Goal: Task Accomplishment & Management: Complete application form

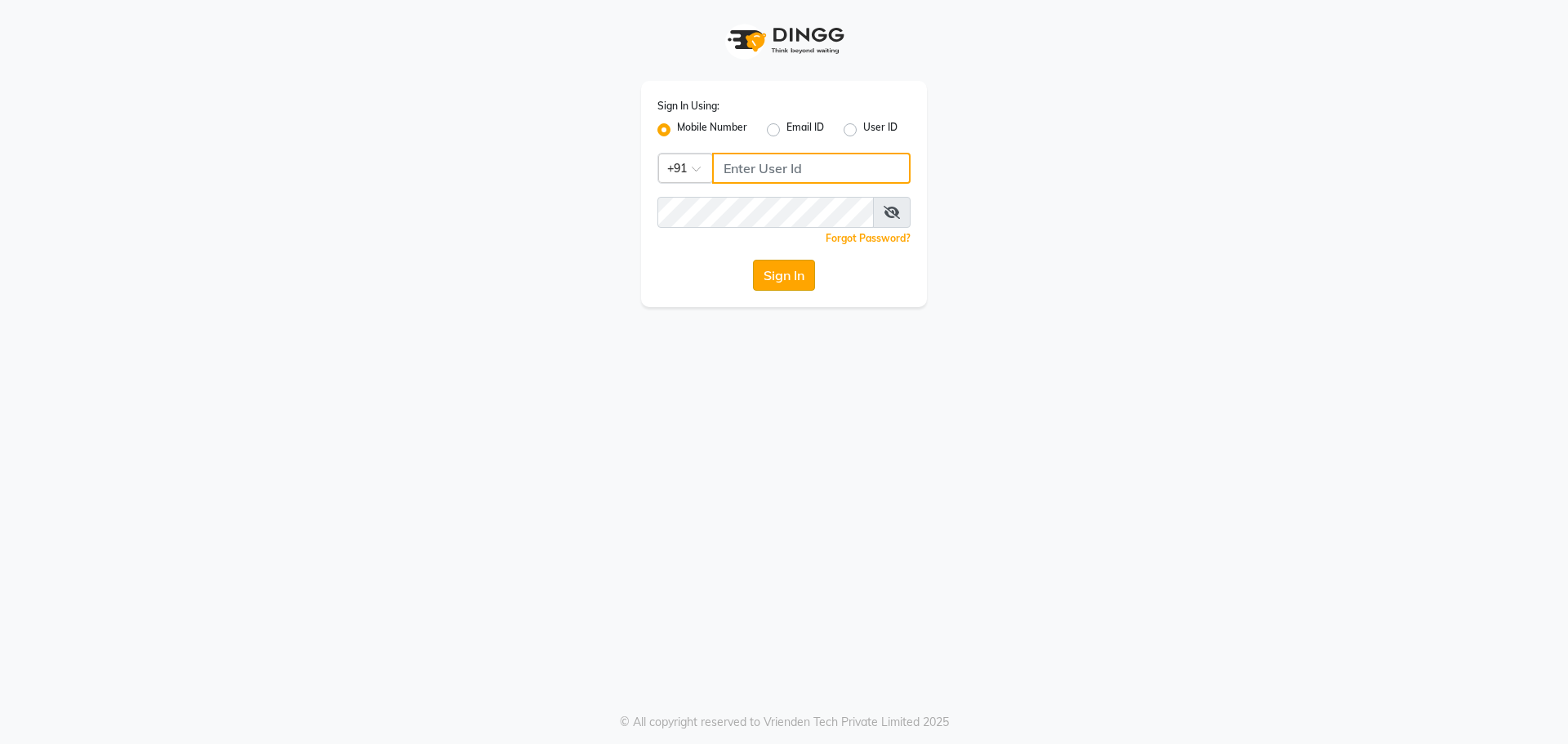
type input "9032269222"
click at [775, 282] on button "Sign In" at bounding box center [784, 275] width 62 height 31
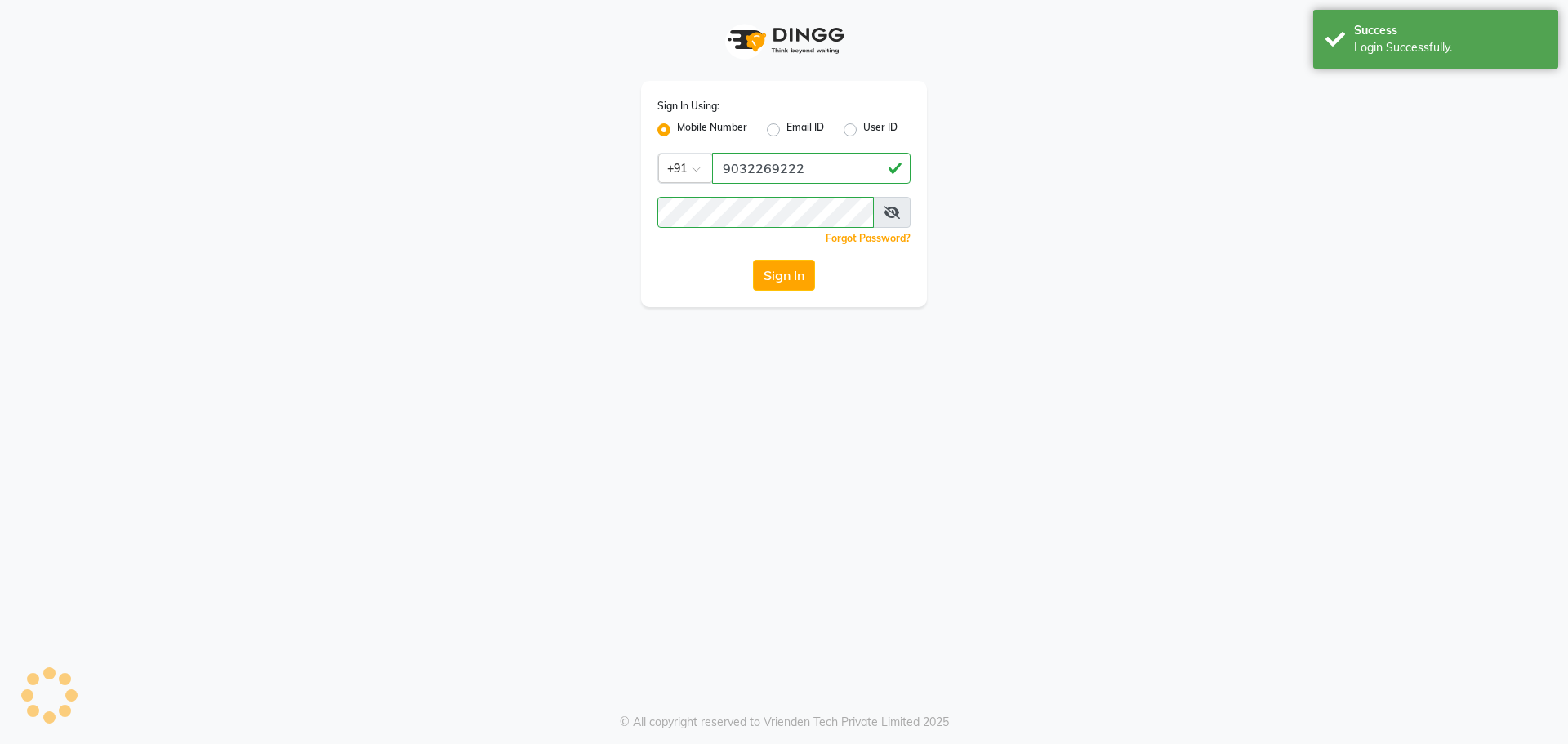
select select "7287"
select select "service"
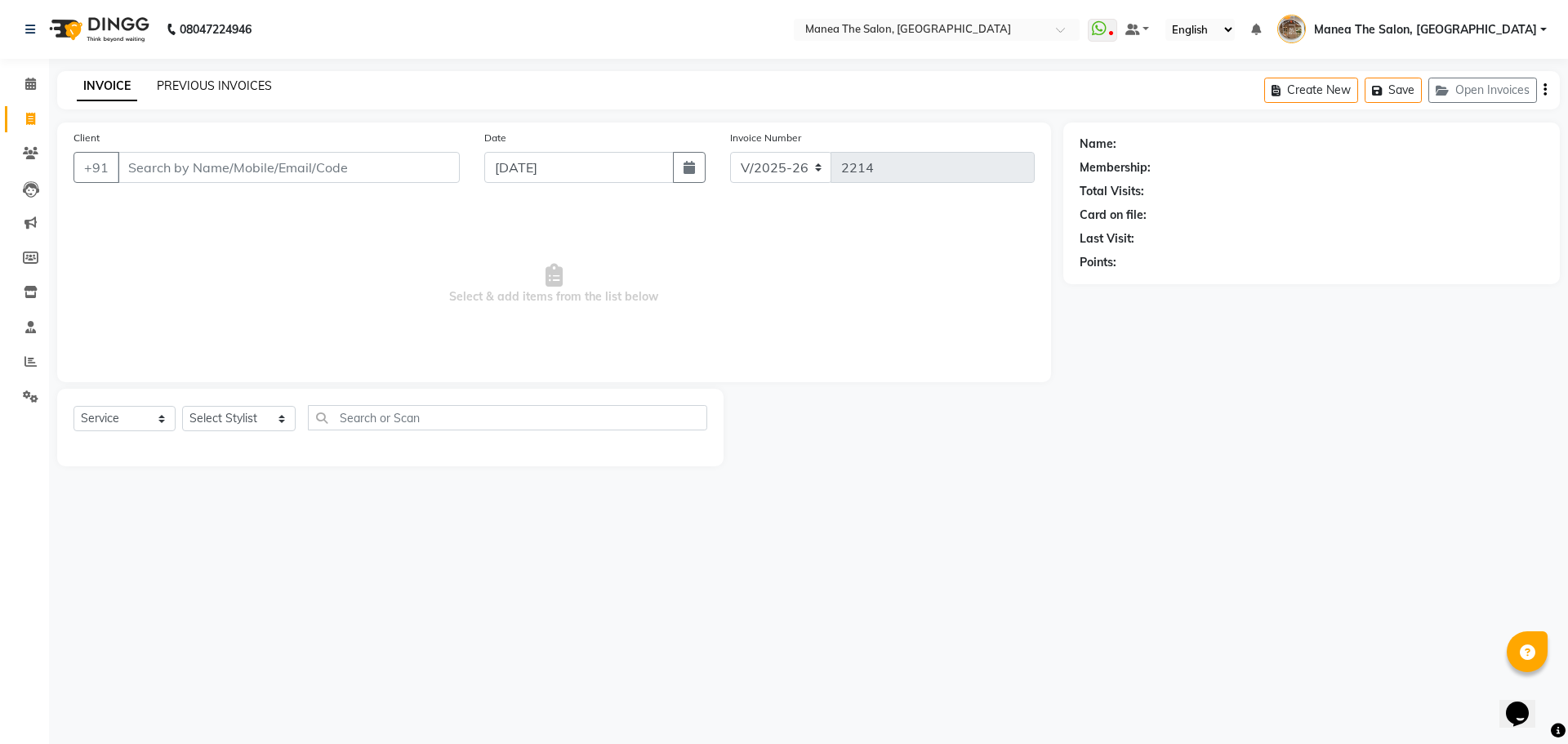
click at [211, 88] on link "PREVIOUS INVOICES" at bounding box center [214, 85] width 115 height 14
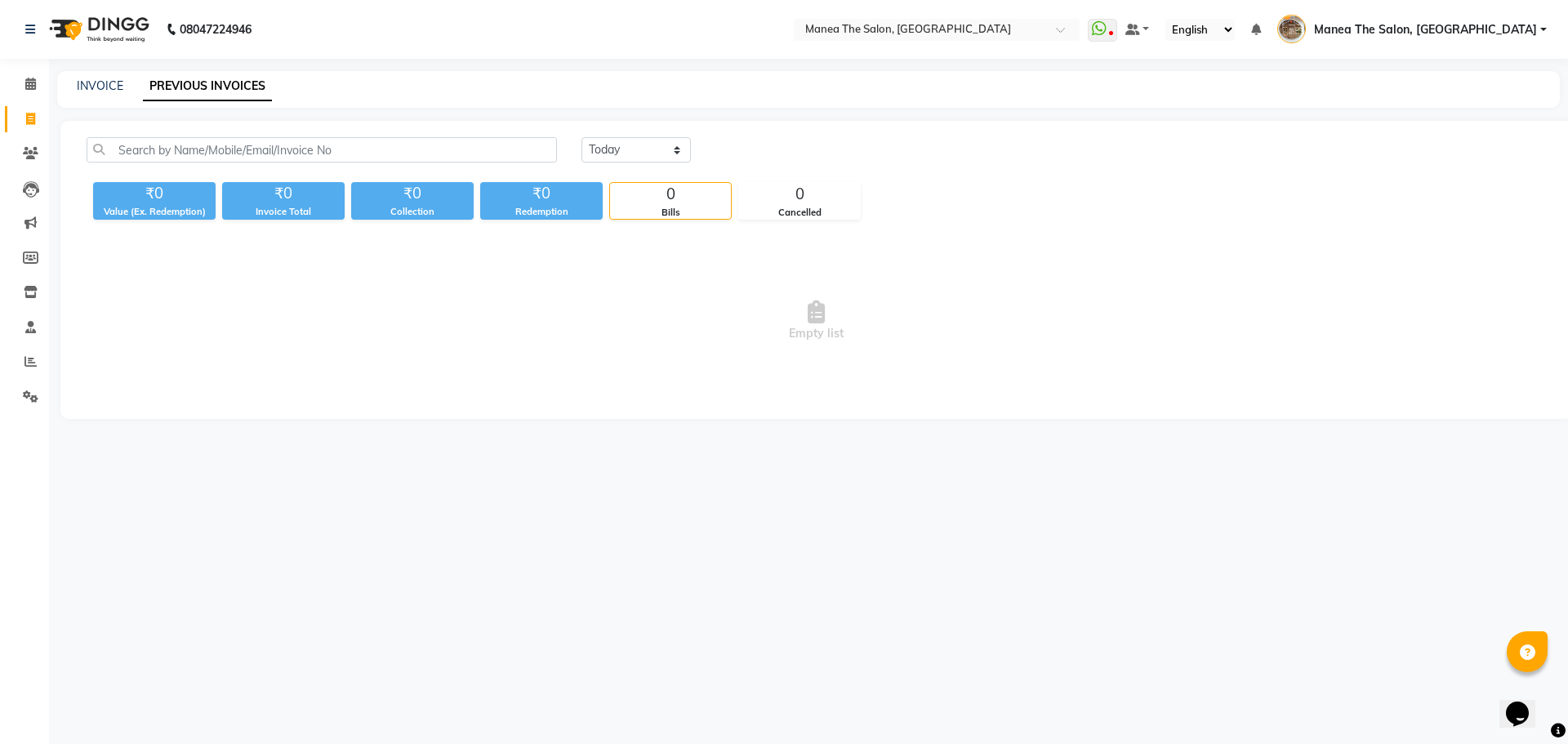
click at [612, 136] on div "[DATE] [DATE] Custom Range ₹0 Value (Ex. Redemption) ₹0 Invoice Total ₹0 Collec…" at bounding box center [816, 270] width 1512 height 299
click at [609, 153] on select "[DATE] [DATE] Custom Range" at bounding box center [636, 150] width 110 height 25
select select "[DATE]"
click at [582, 137] on select "[DATE] [DATE] Custom Range" at bounding box center [636, 150] width 110 height 25
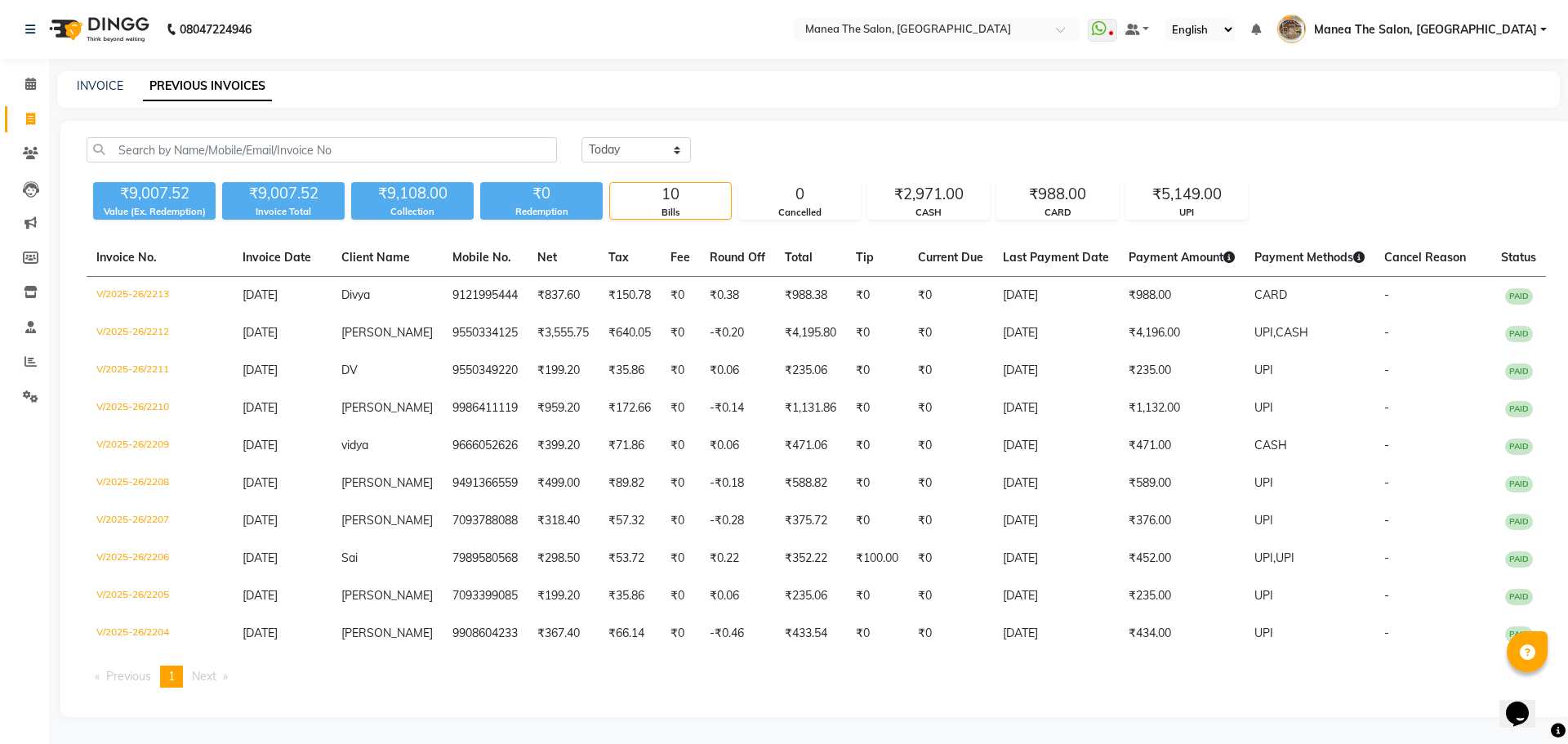
click at [93, 77] on div "INVOICE PREVIOUS INVOICES" at bounding box center [808, 89] width 1502 height 37
click at [105, 74] on div "INVOICE PREVIOUS INVOICES" at bounding box center [808, 89] width 1502 height 37
click at [107, 86] on link "INVOICE" at bounding box center [99, 85] width 46 height 14
select select "service"
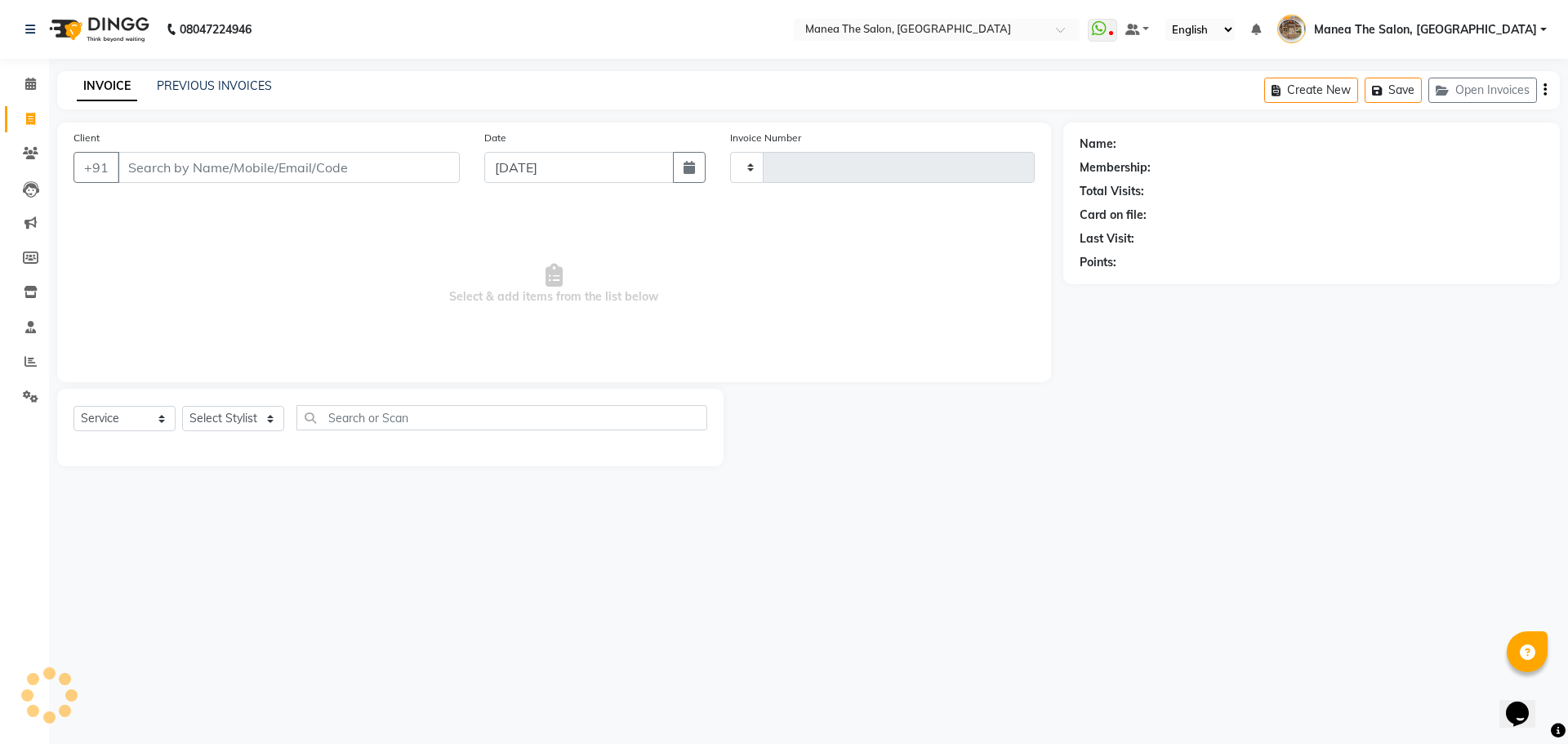
type input "2214"
select select "7287"
click at [261, 412] on select "Select Stylist" at bounding box center [233, 418] width 102 height 25
select select "63309"
click at [182, 406] on select "Select Stylist [PERSON_NAME] Front Office Kaif [PERSON_NAME] [PERSON_NAME] Pelu…" at bounding box center [239, 418] width 114 height 25
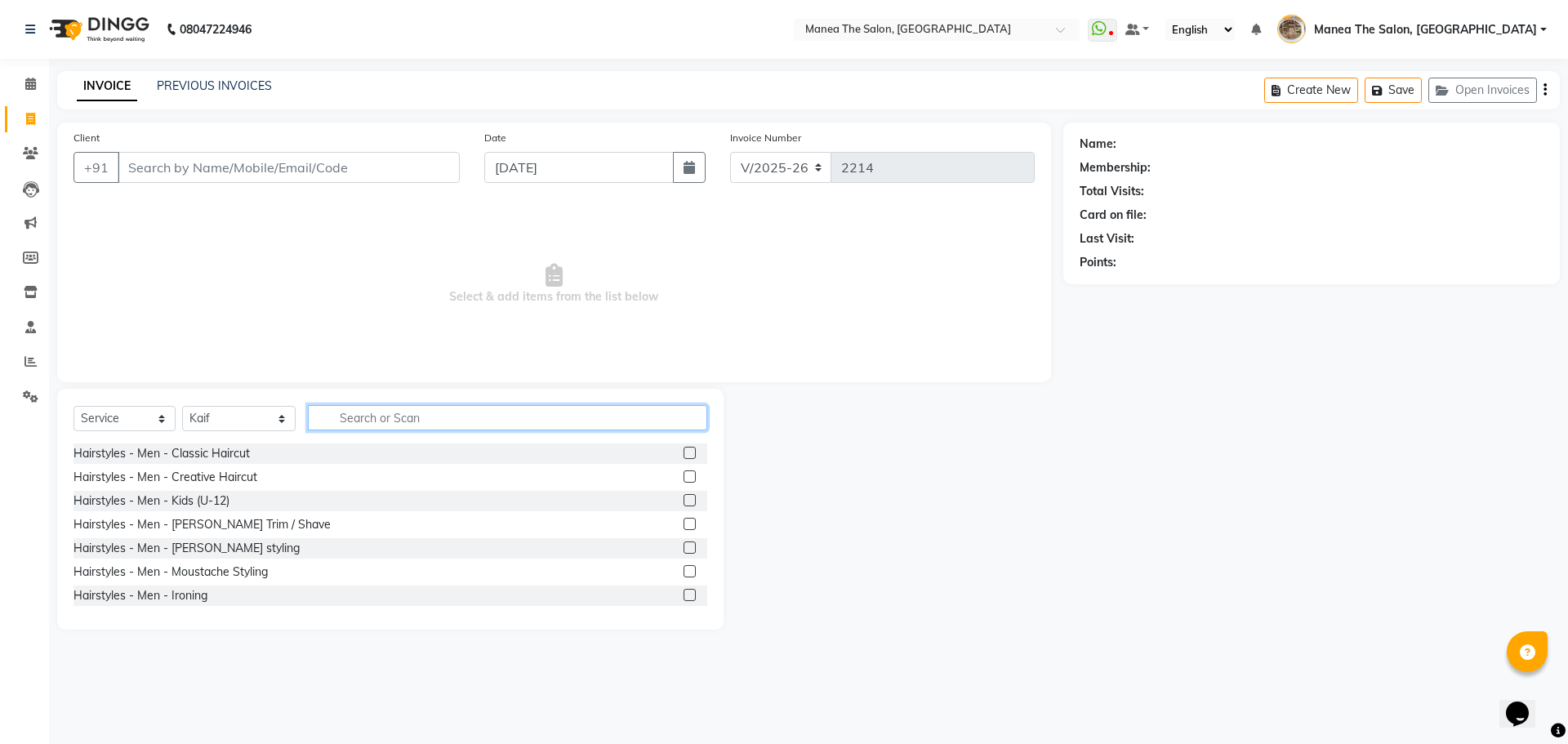
click at [381, 418] on input "text" at bounding box center [507, 418] width 400 height 25
click at [684, 450] on label at bounding box center [690, 453] width 13 height 13
click at [684, 450] on input "checkbox" at bounding box center [689, 454] width 11 height 11
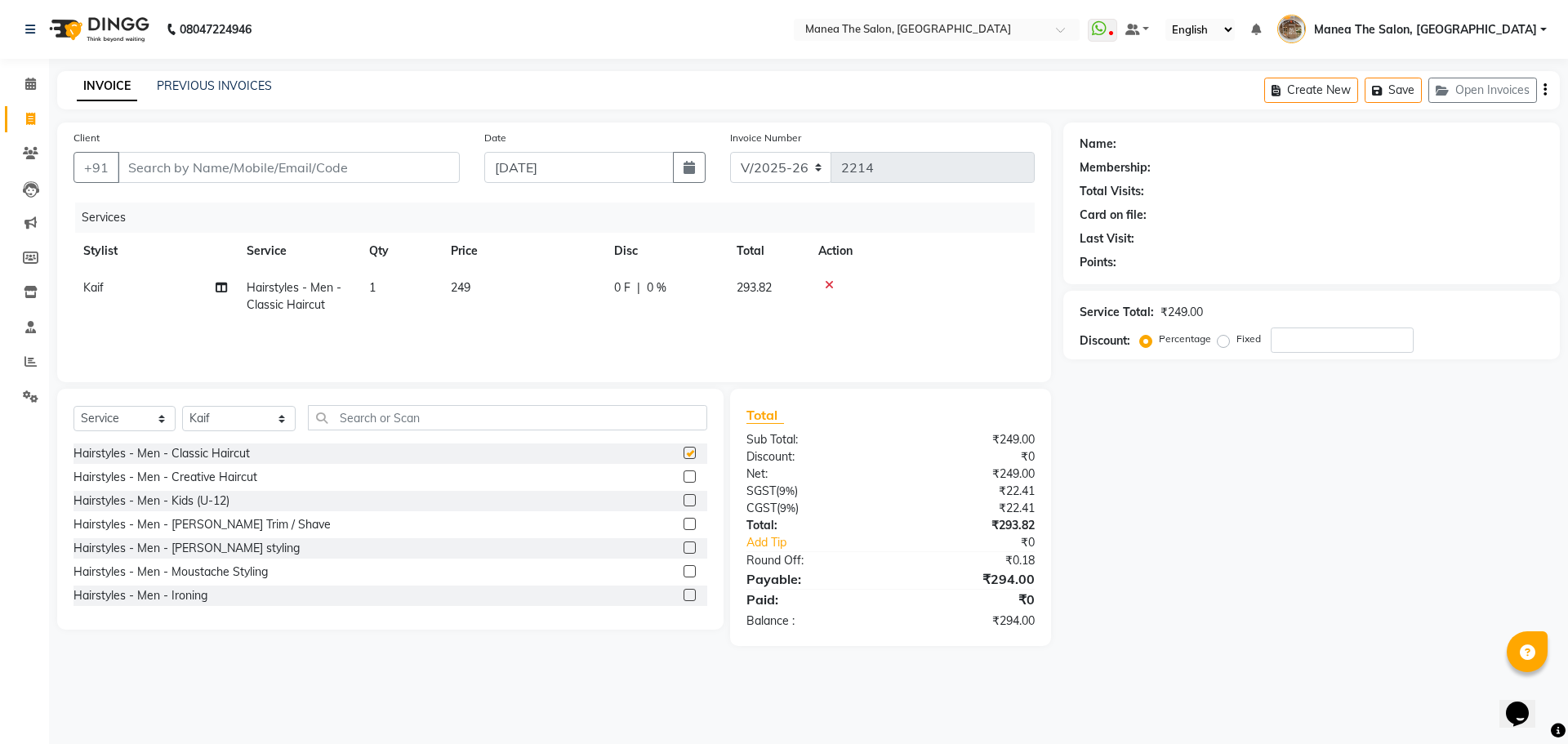
checkbox input "false"
click at [684, 520] on label at bounding box center [690, 524] width 13 height 13
click at [684, 520] on input "checkbox" at bounding box center [689, 525] width 11 height 11
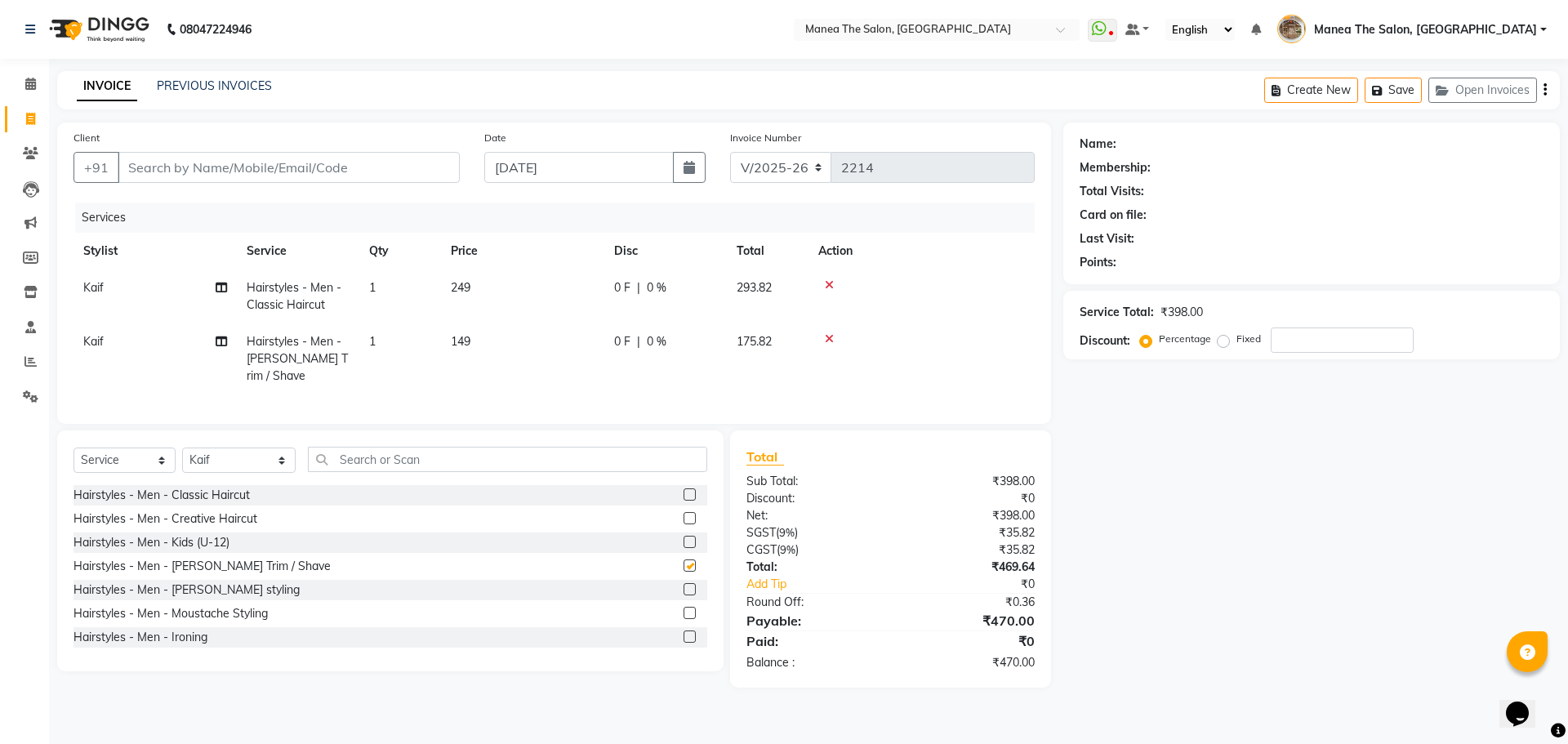
checkbox input "false"
click at [432, 178] on input "Client" at bounding box center [288, 167] width 342 height 31
type input "8"
type input "0"
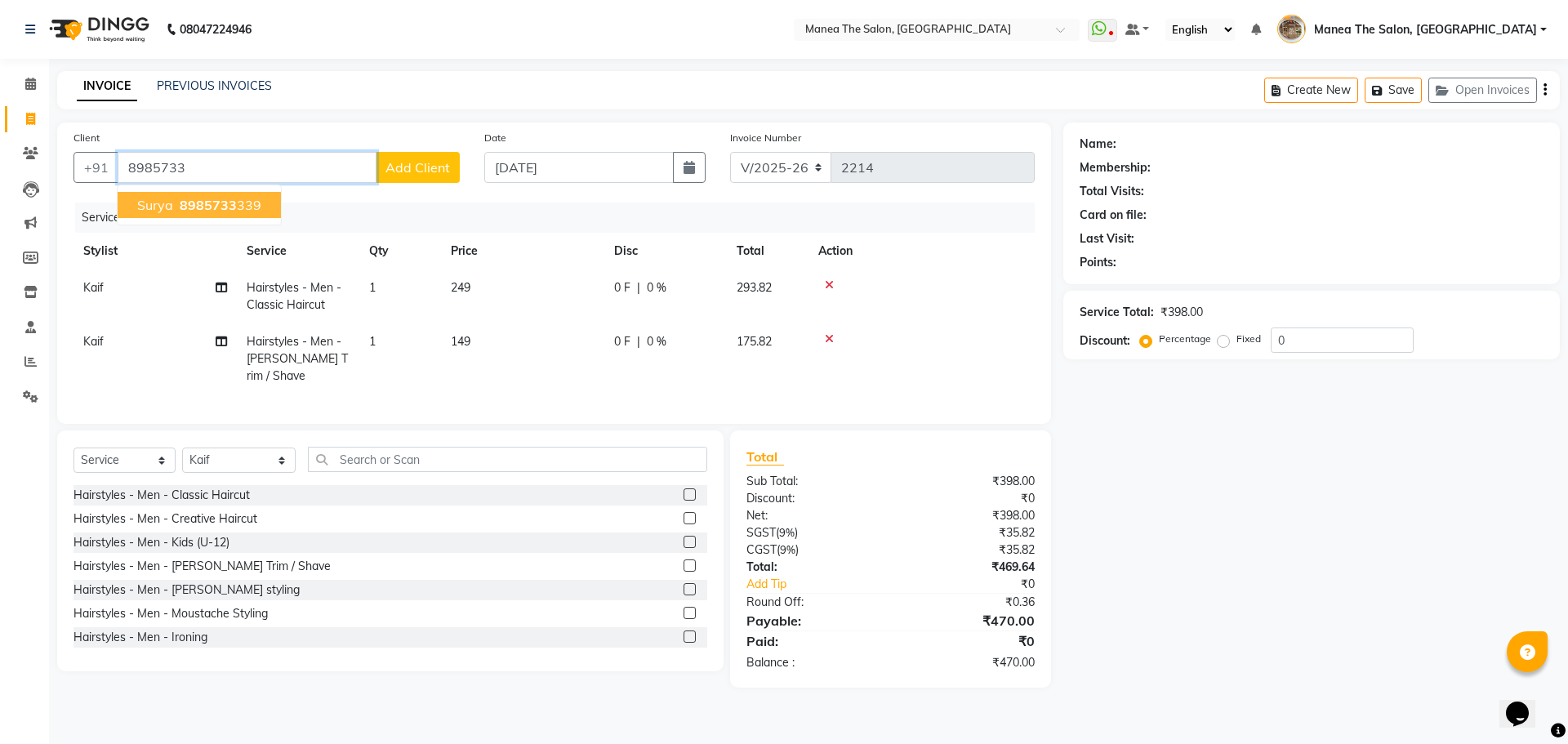
click at [192, 199] on span "8985733" at bounding box center [208, 204] width 57 height 16
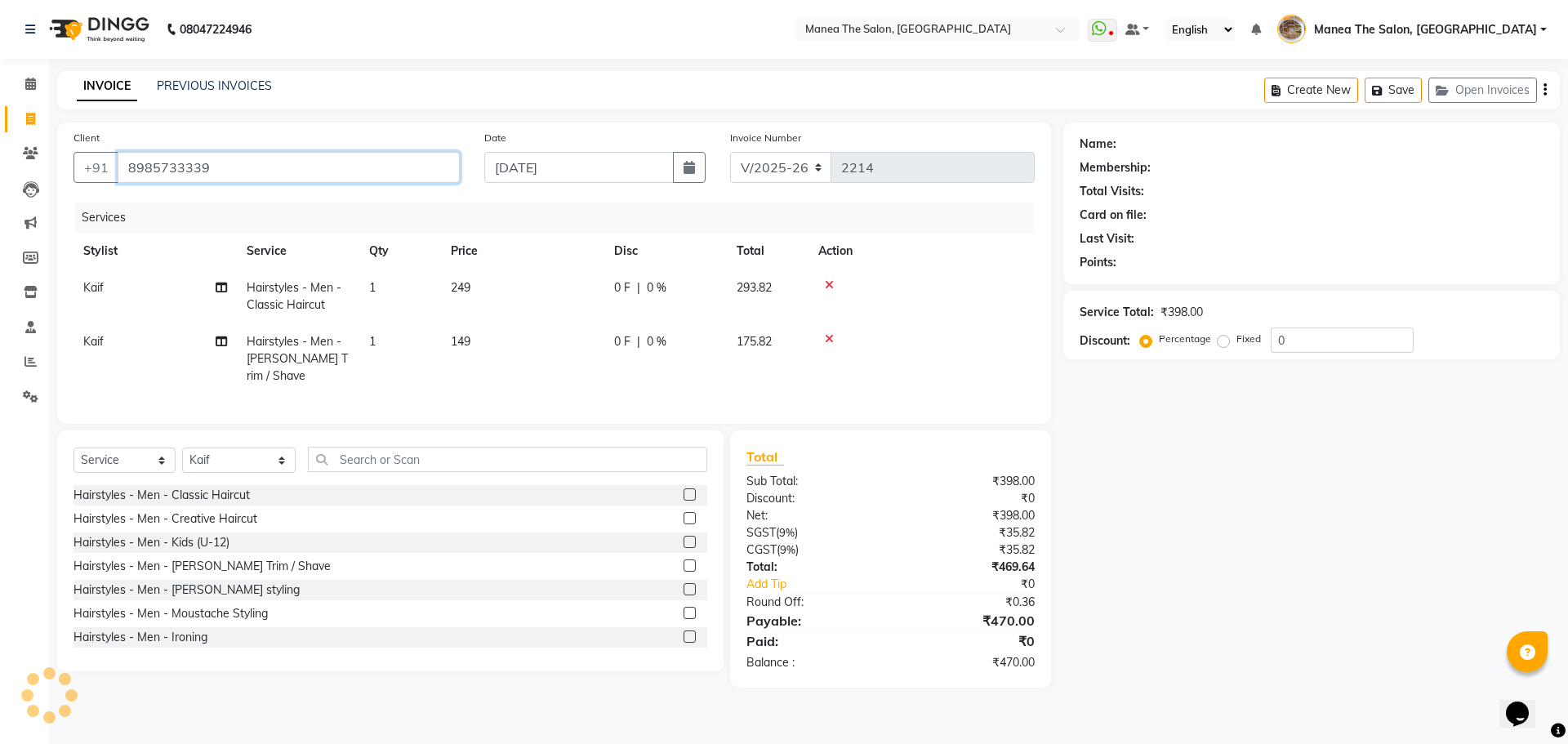
type input "8985733339"
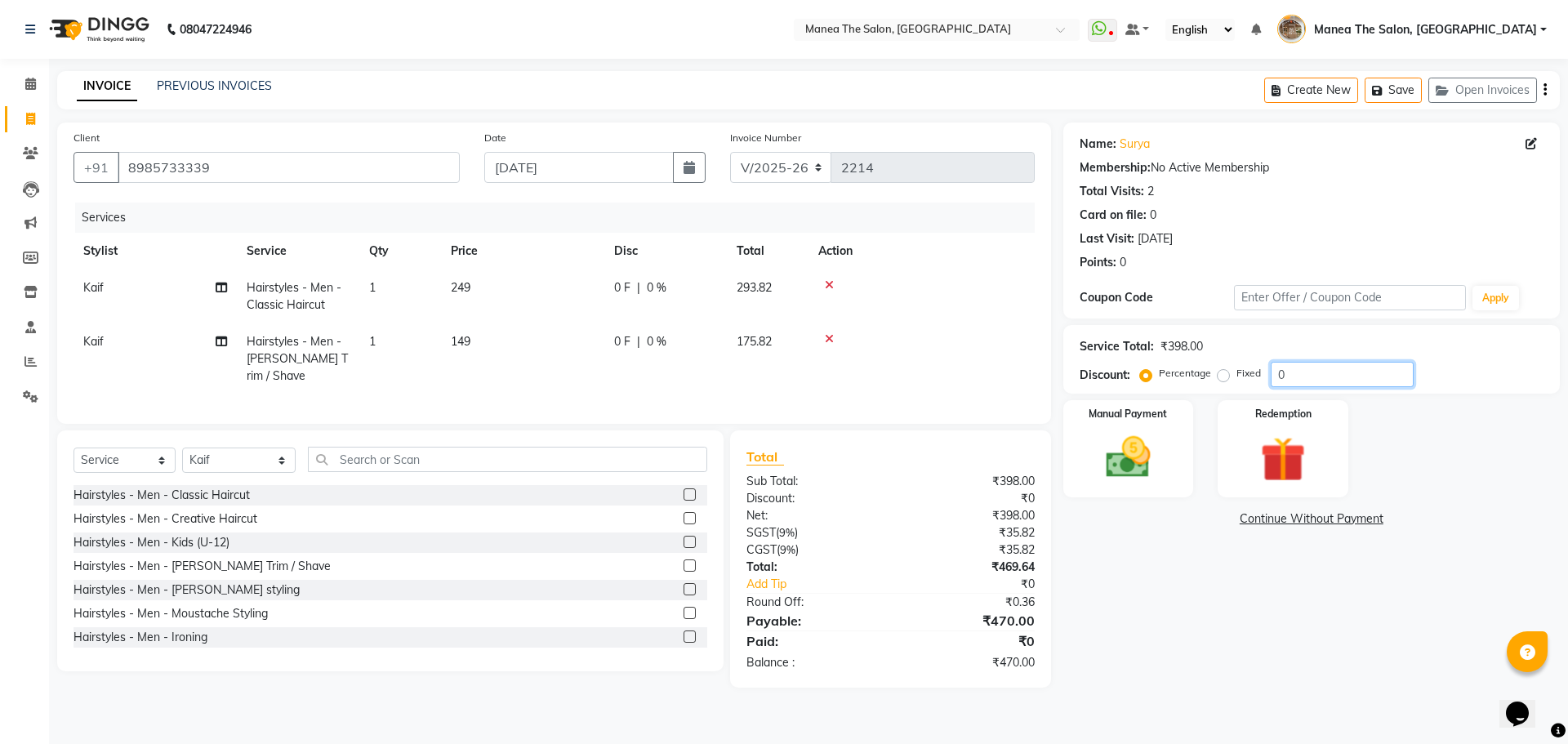
click at [1291, 378] on input "0" at bounding box center [1341, 375] width 142 height 25
type input "20"
click at [1133, 577] on div "Name: Surya Membership: No Active Membership Total Visits: 2 Card on file: 0 La…" at bounding box center [1317, 405] width 508 height 565
click at [1146, 488] on div "Manual Payment" at bounding box center [1127, 449] width 136 height 100
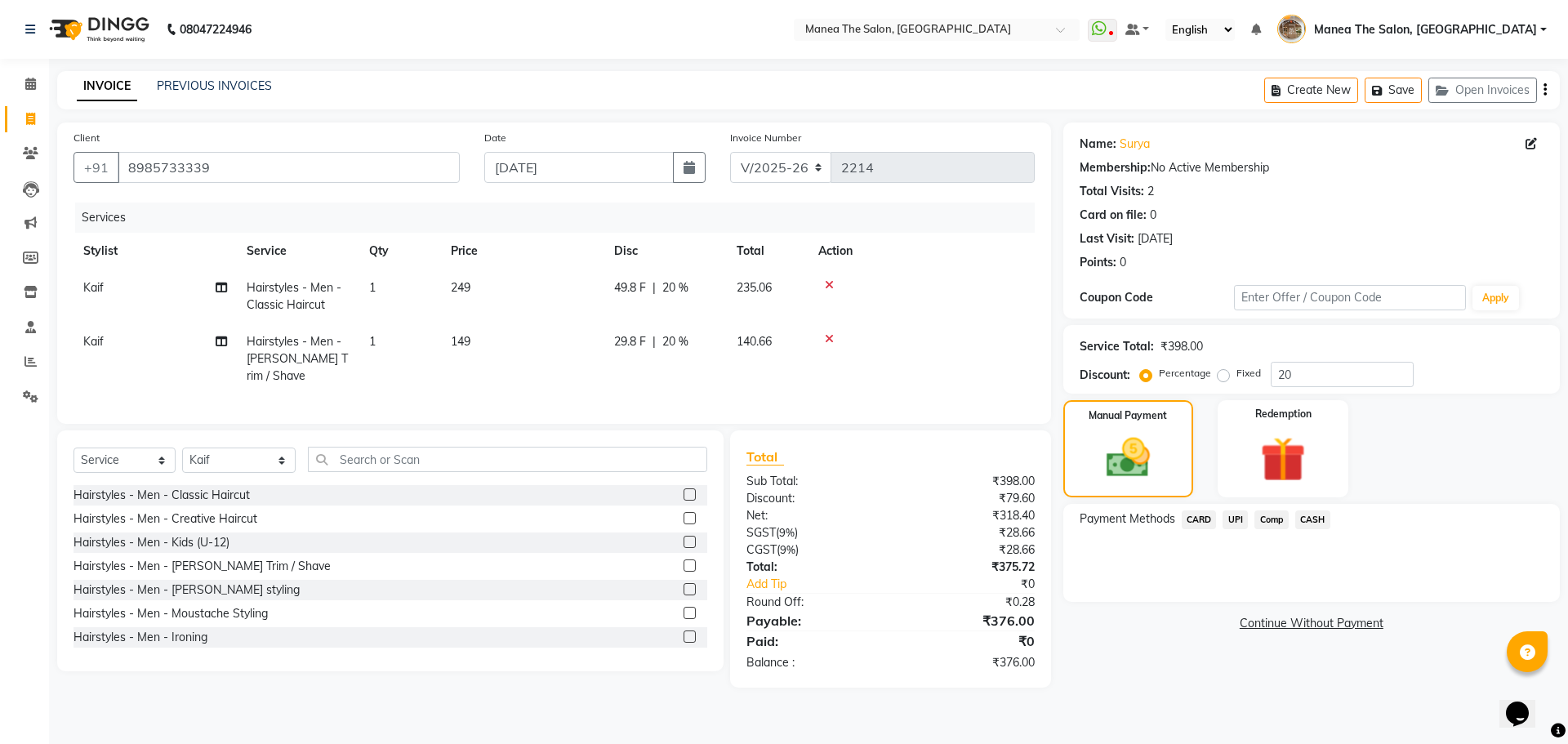
click at [1236, 519] on span "UPI" at bounding box center [1235, 520] width 25 height 19
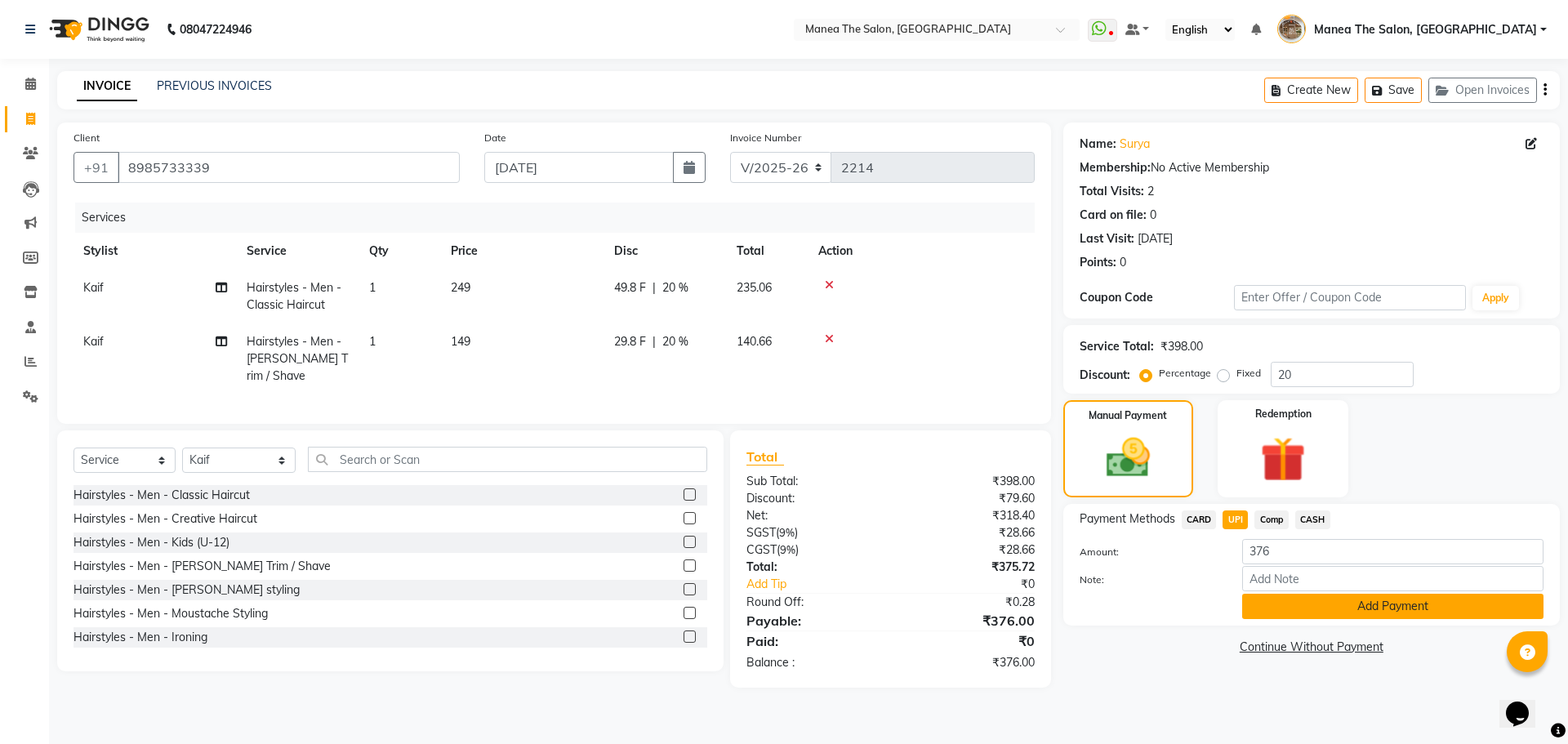
click at [1289, 603] on button "Add Payment" at bounding box center [1392, 607] width 301 height 25
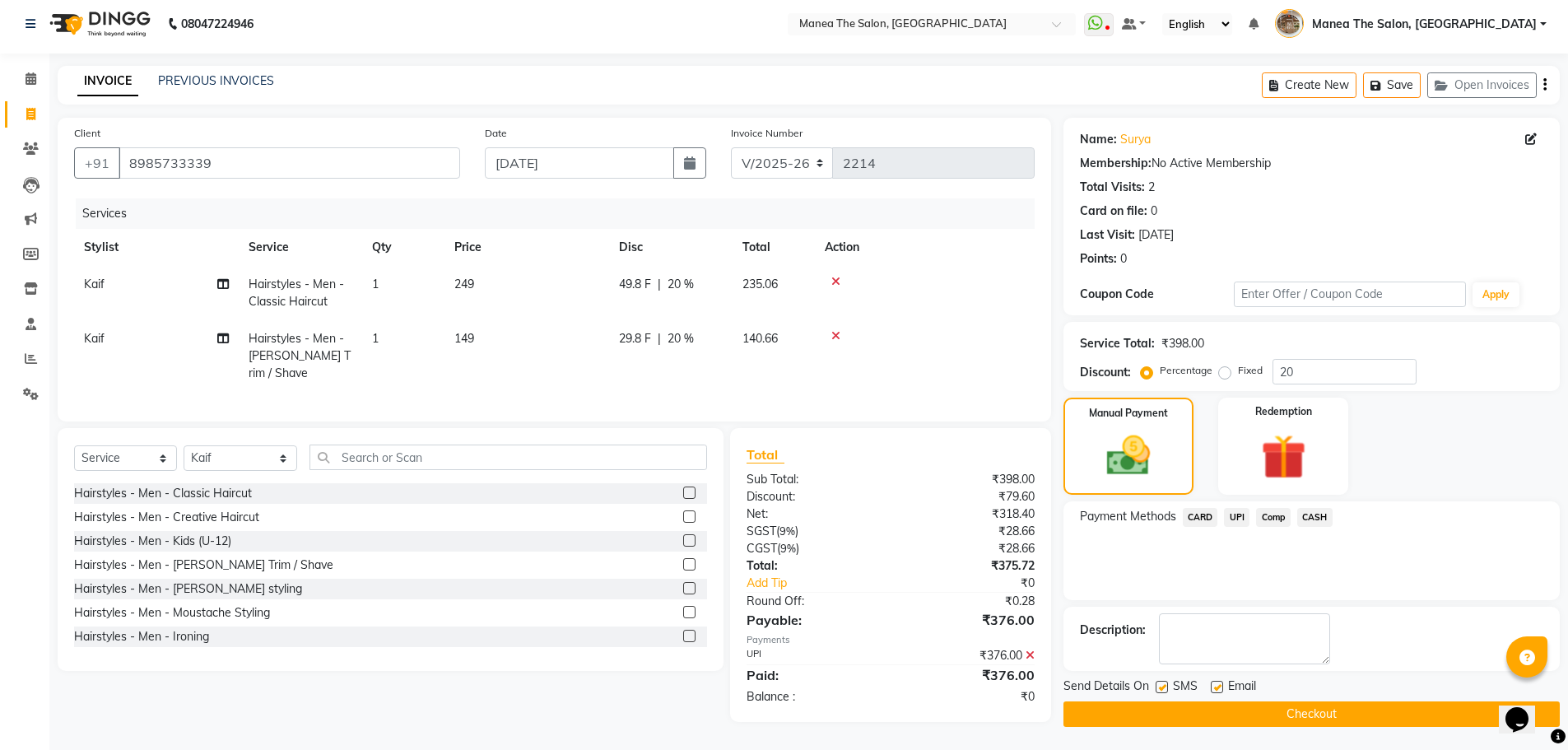
scroll to position [8, 0]
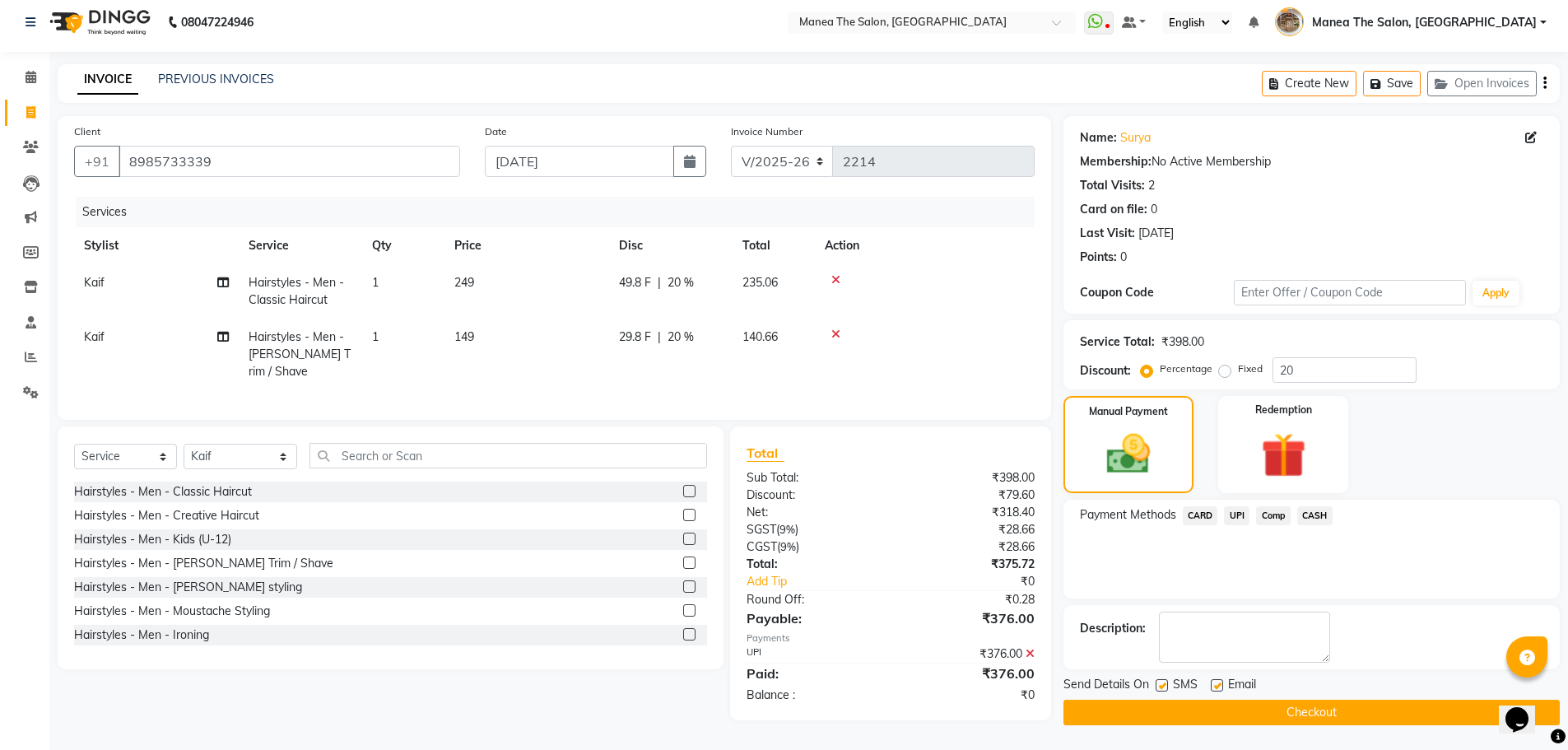
click at [1296, 716] on button "Checkout" at bounding box center [1311, 713] width 496 height 26
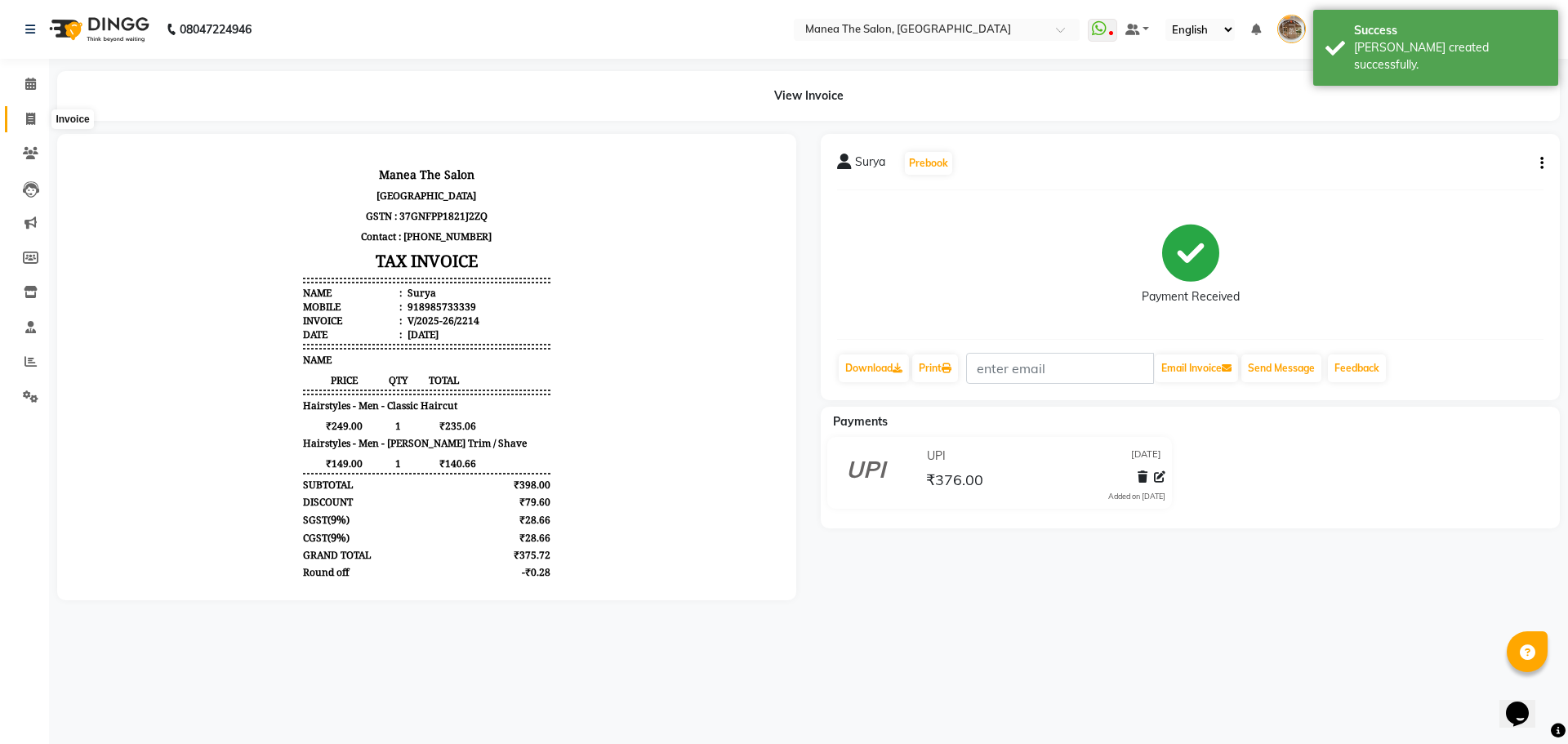
click at [35, 125] on span at bounding box center [30, 120] width 29 height 19
select select "7287"
select select "service"
